Goal: Information Seeking & Learning: Learn about a topic

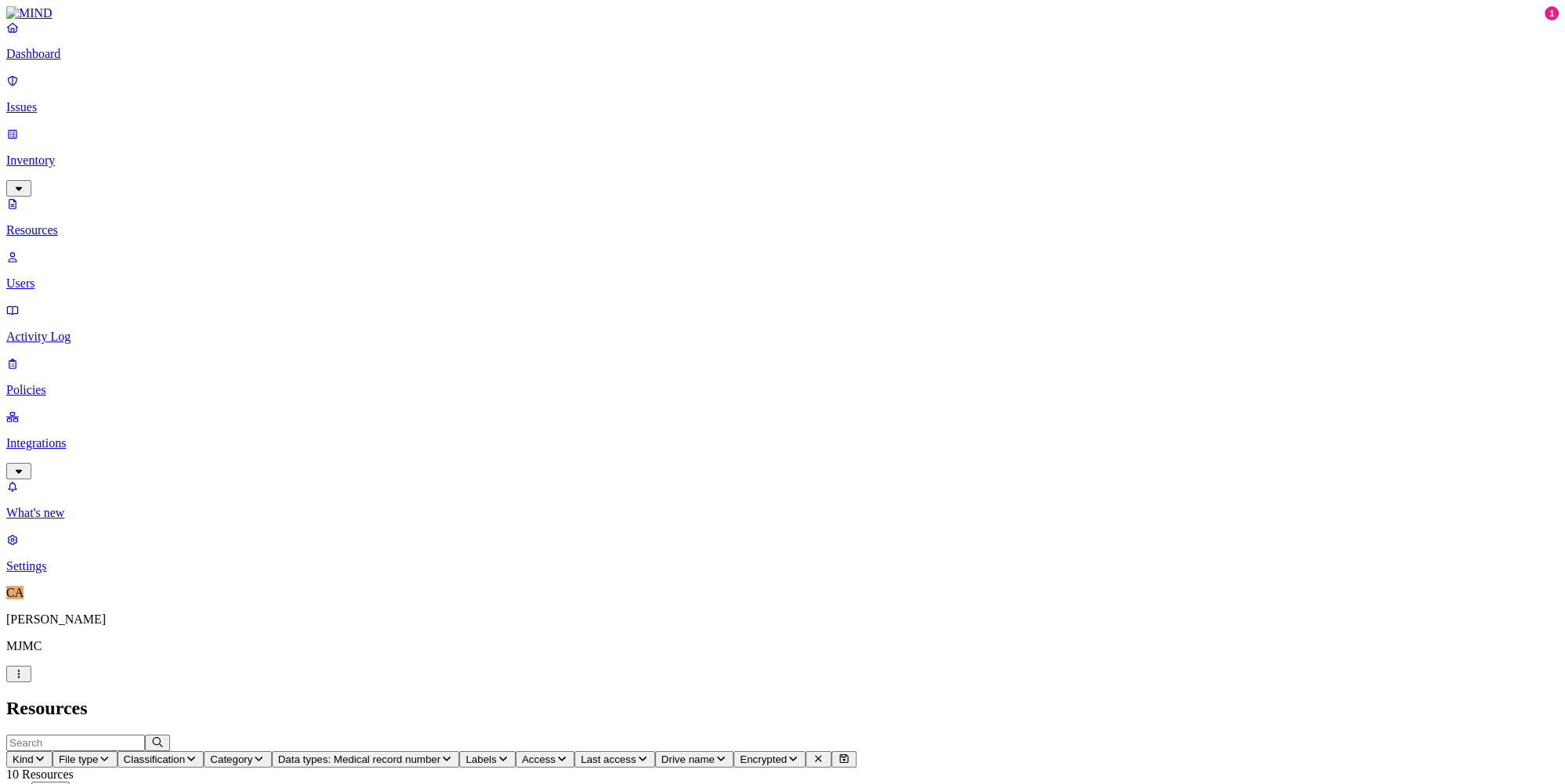
scroll to position [225, 0]
click at [44, 61] on p "Dashboard" at bounding box center [782, 54] width 1552 height 14
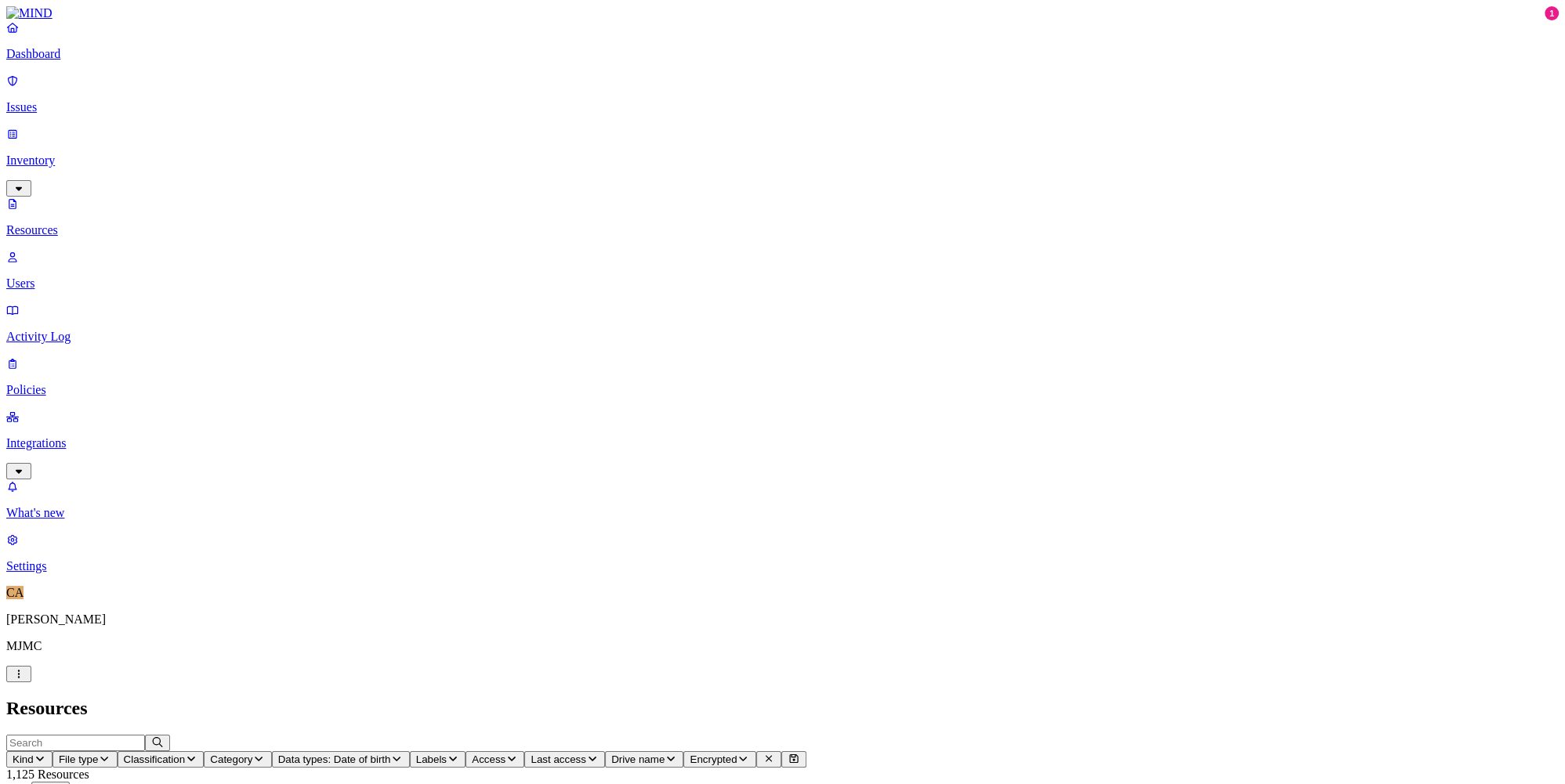
scroll to position [101, 0]
